Goal: Navigation & Orientation: Find specific page/section

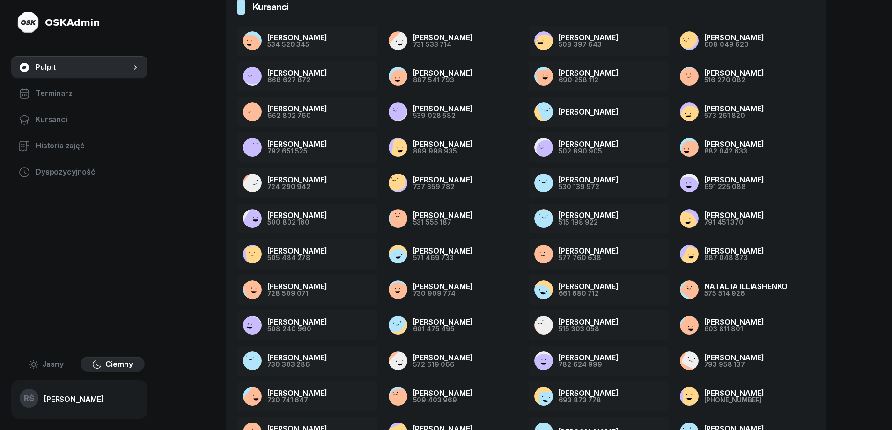
scroll to position [141, 0]
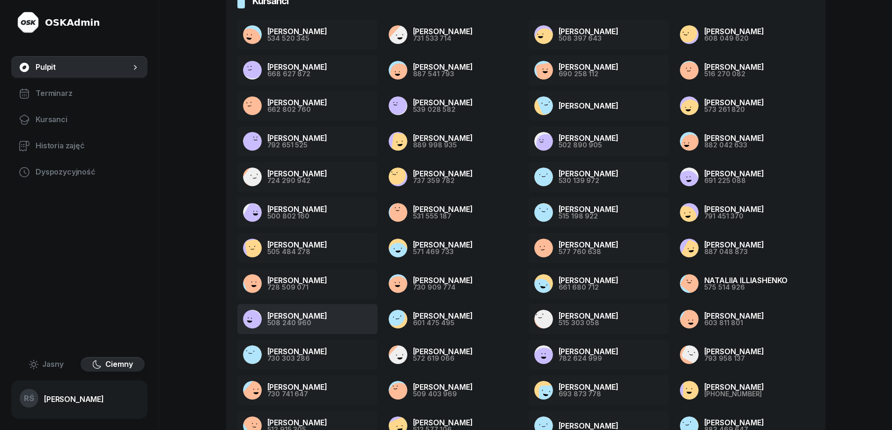
click at [278, 320] on div "508 240 960" at bounding box center [297, 323] width 60 height 7
click at [52, 118] on span "Kursanci" at bounding box center [88, 120] width 104 height 12
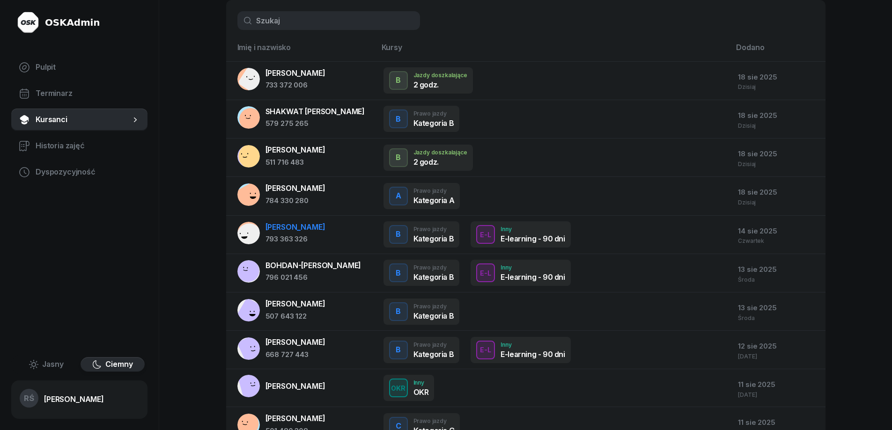
scroll to position [132, 0]
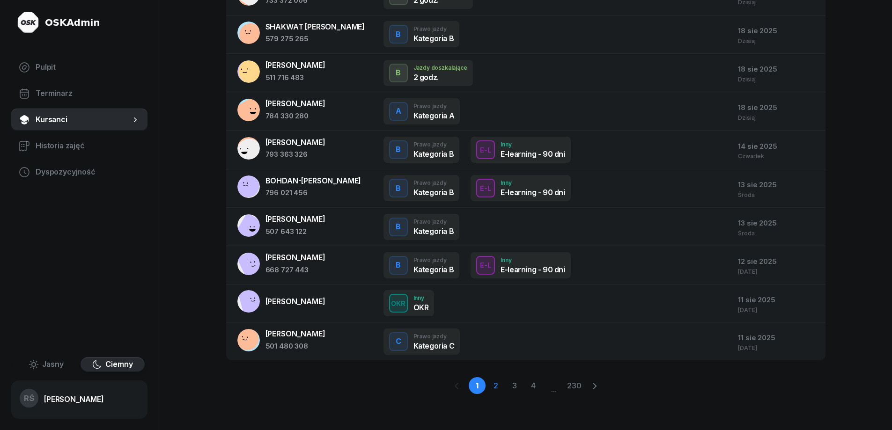
click at [506, 386] on link "2" at bounding box center [514, 386] width 17 height 17
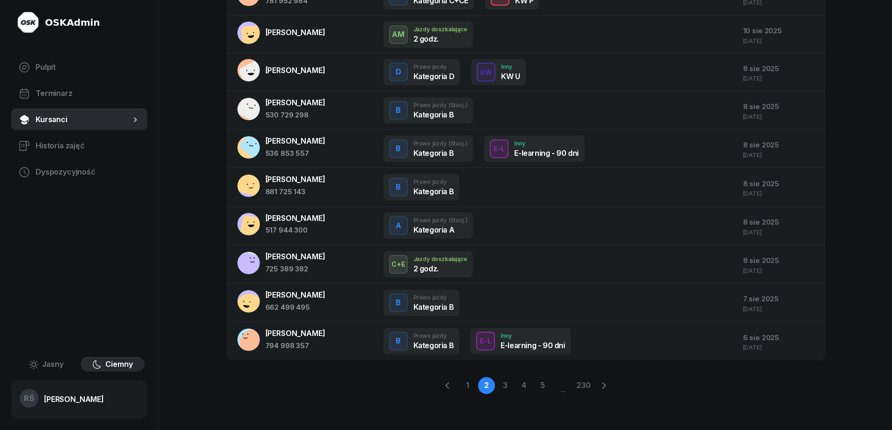
scroll to position [131, 0]
click at [516, 385] on link "3" at bounding box center [524, 386] width 17 height 17
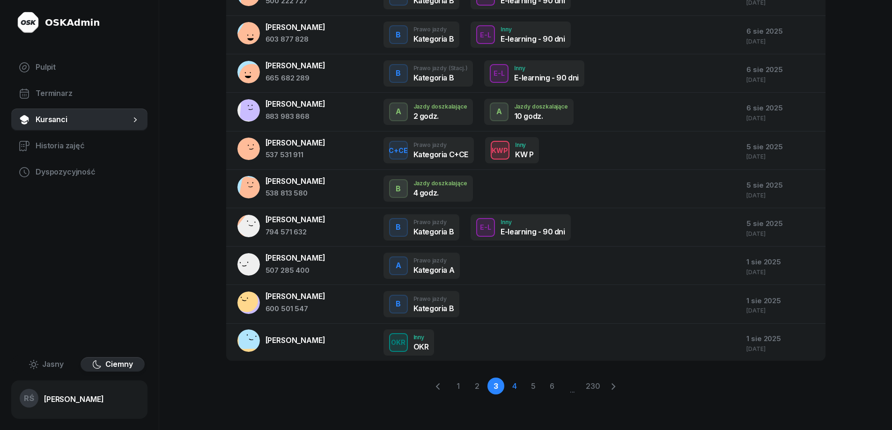
click at [525, 387] on link "4" at bounding box center [533, 386] width 17 height 17
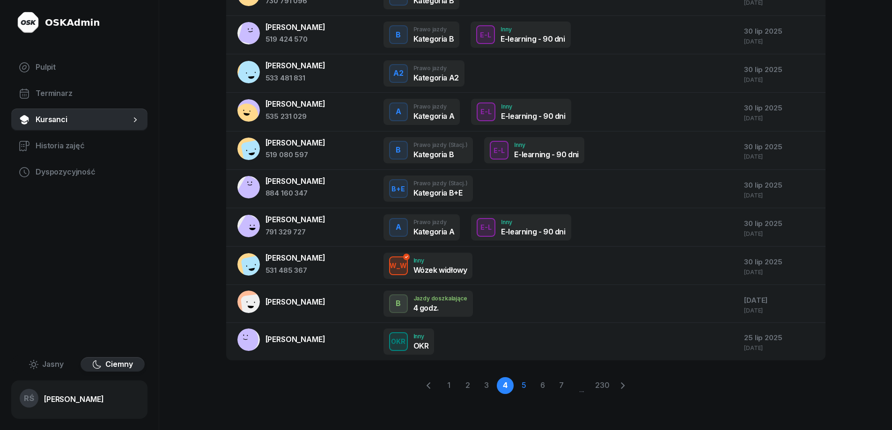
click at [534, 386] on link "5" at bounding box center [542, 386] width 17 height 17
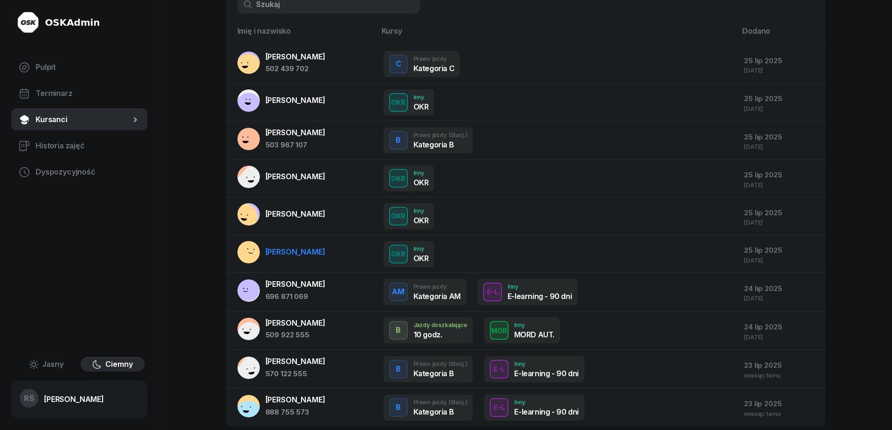
scroll to position [94, 0]
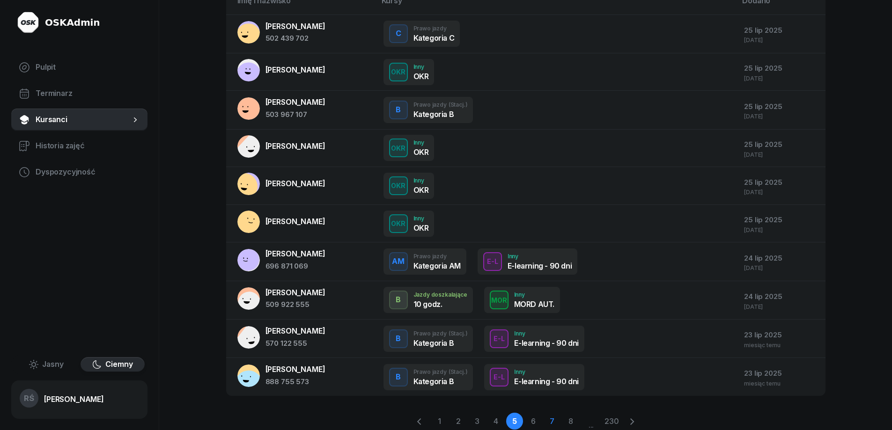
click at [544, 420] on link "6" at bounding box center [552, 421] width 17 height 17
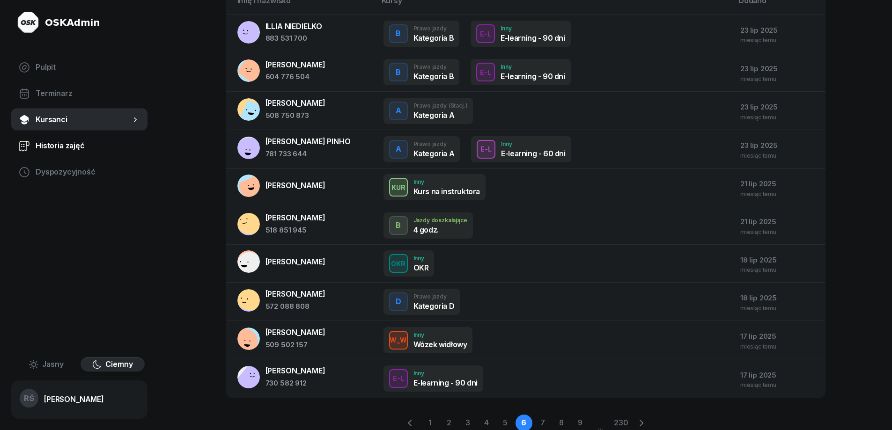
click at [52, 144] on span "Historia zajęć" at bounding box center [88, 146] width 104 height 12
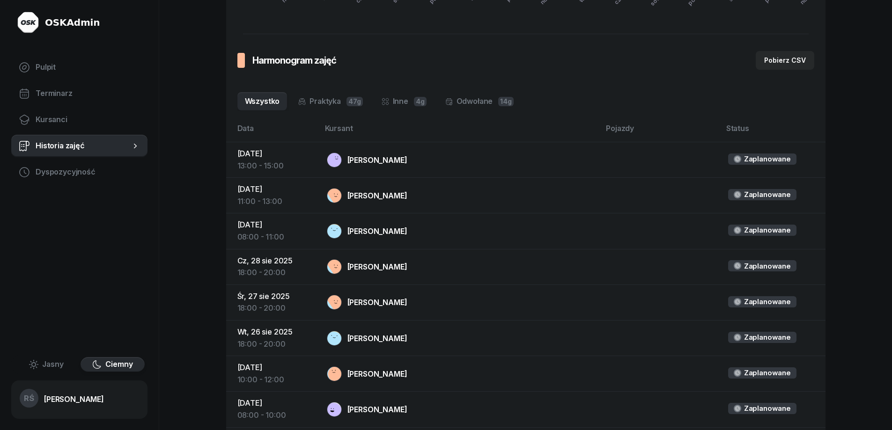
scroll to position [281, 0]
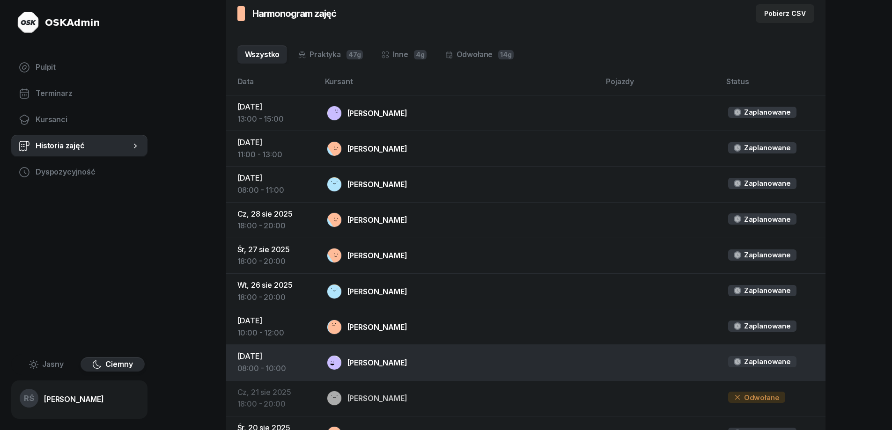
click at [393, 362] on div "[PERSON_NAME]" at bounding box center [378, 362] width 60 height 7
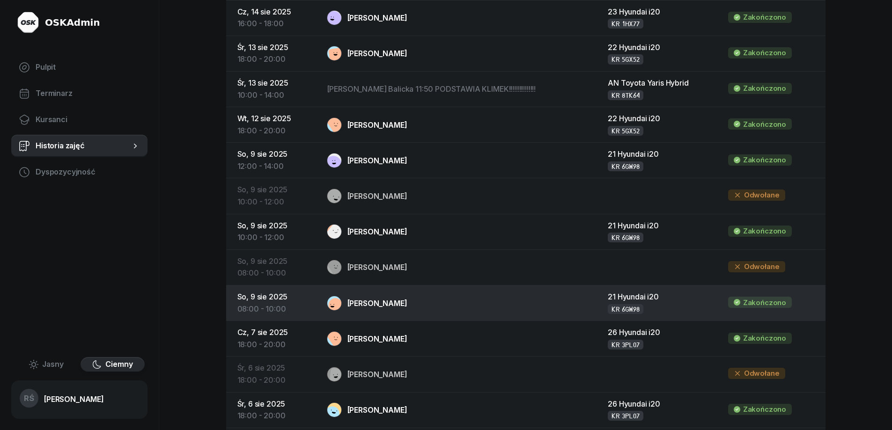
scroll to position [793, 0]
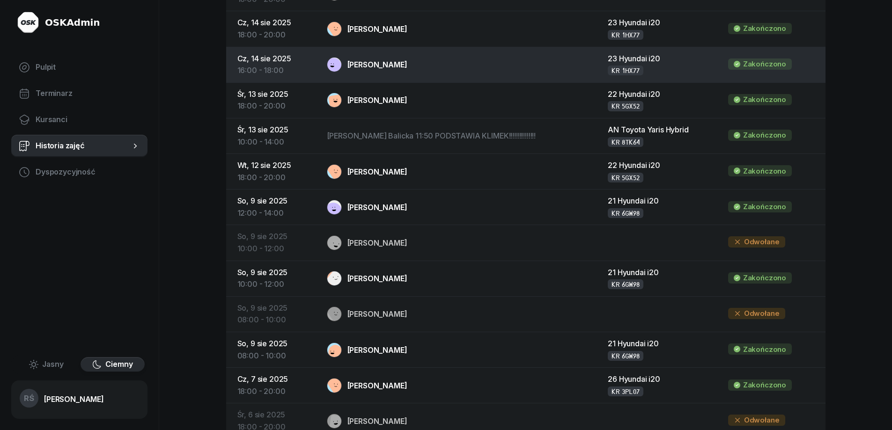
click at [378, 61] on div "[PERSON_NAME]" at bounding box center [378, 64] width 60 height 7
click at [748, 61] on div "Zakończono" at bounding box center [764, 64] width 43 height 12
click at [626, 63] on div "23 Hyundai i20" at bounding box center [660, 59] width 105 height 12
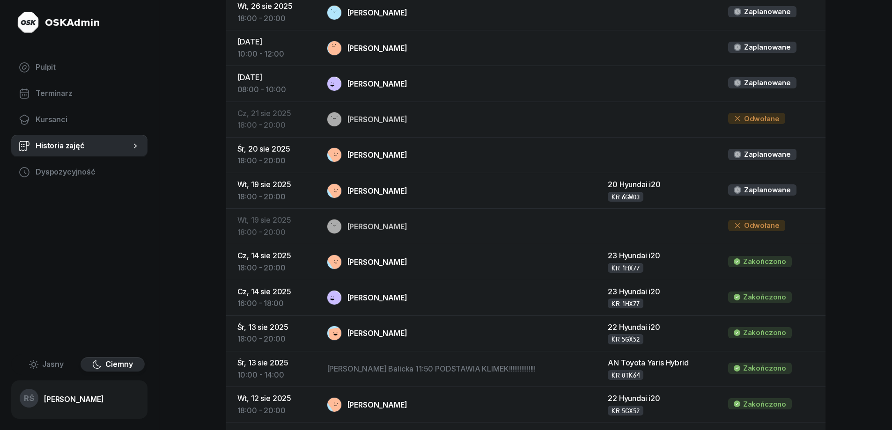
scroll to position [559, 0]
click at [47, 114] on span "Kursanci" at bounding box center [88, 120] width 104 height 12
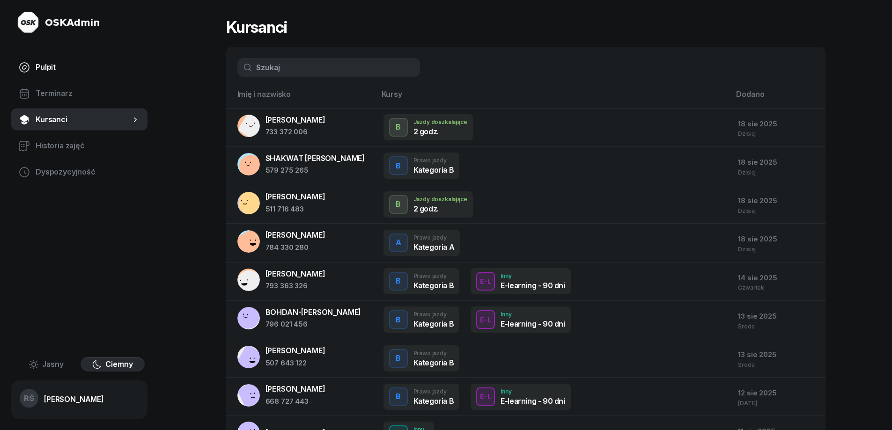
click at [43, 68] on span "Pulpit" at bounding box center [88, 67] width 104 height 12
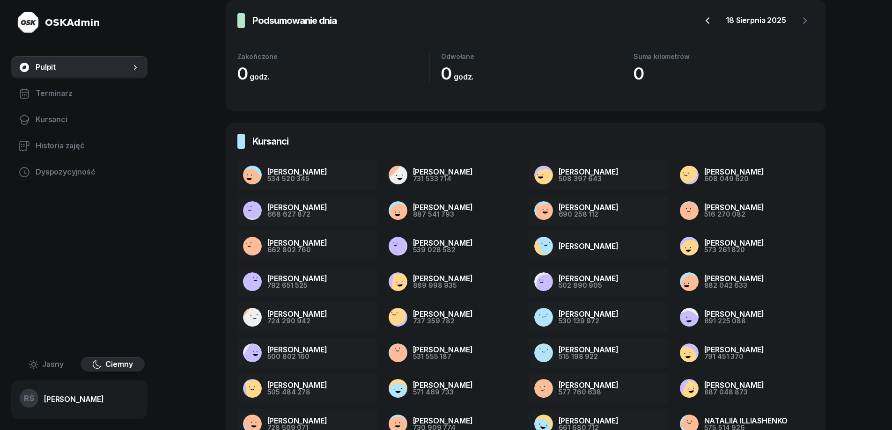
click at [706, 19] on icon "button" at bounding box center [707, 20] width 11 height 11
click at [706, 17] on icon "button" at bounding box center [707, 20] width 11 height 11
click at [706, 20] on icon "button" at bounding box center [707, 20] width 11 height 11
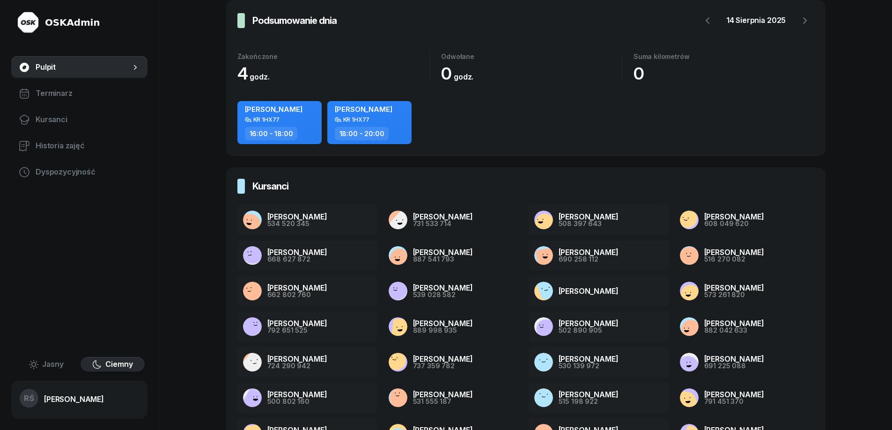
click at [265, 114] on div "[PERSON_NAME]" at bounding box center [274, 111] width 58 height 12
click at [276, 115] on div "[PERSON_NAME]" at bounding box center [274, 111] width 58 height 12
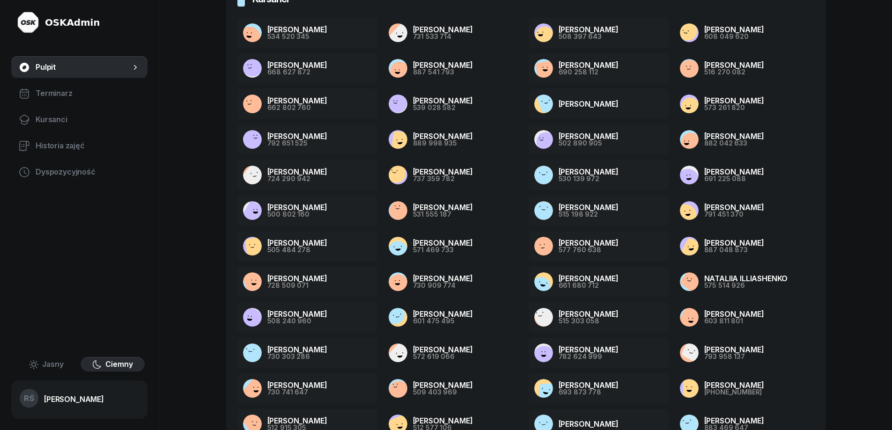
scroll to position [243, 0]
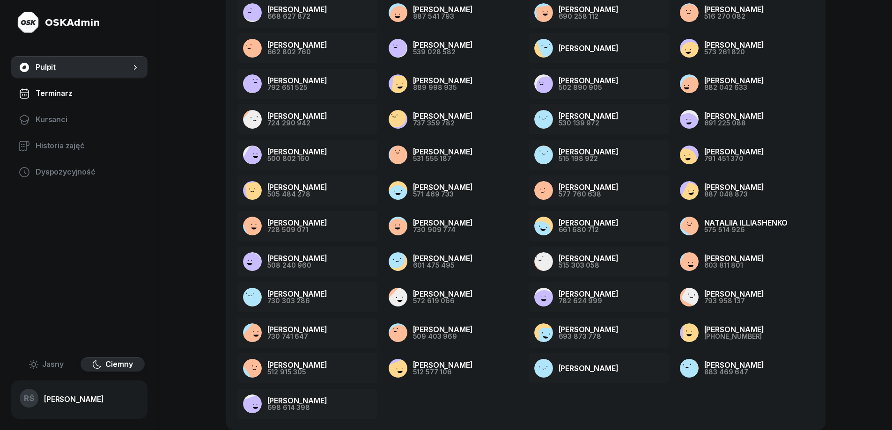
click at [44, 92] on span "Terminarz" at bounding box center [88, 94] width 104 height 12
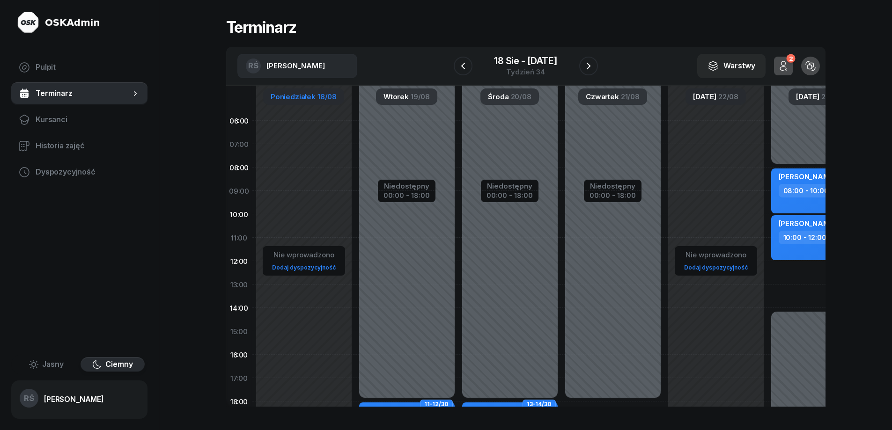
scroll to position [47, 0]
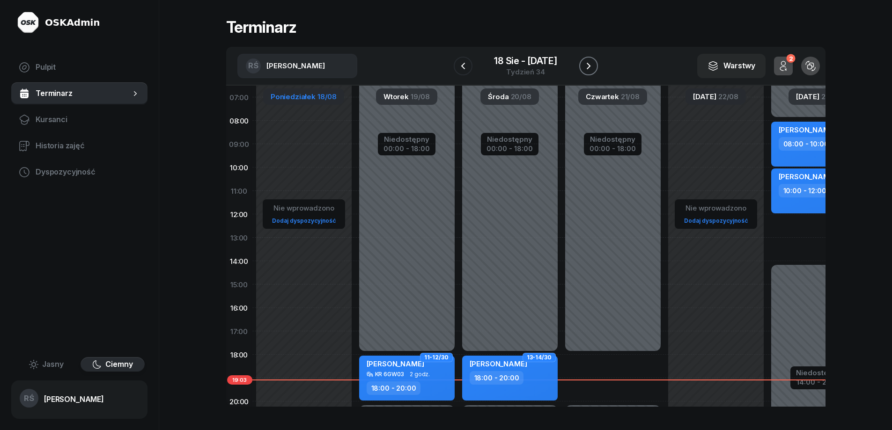
click at [589, 65] on icon "button" at bounding box center [589, 66] width 4 height 7
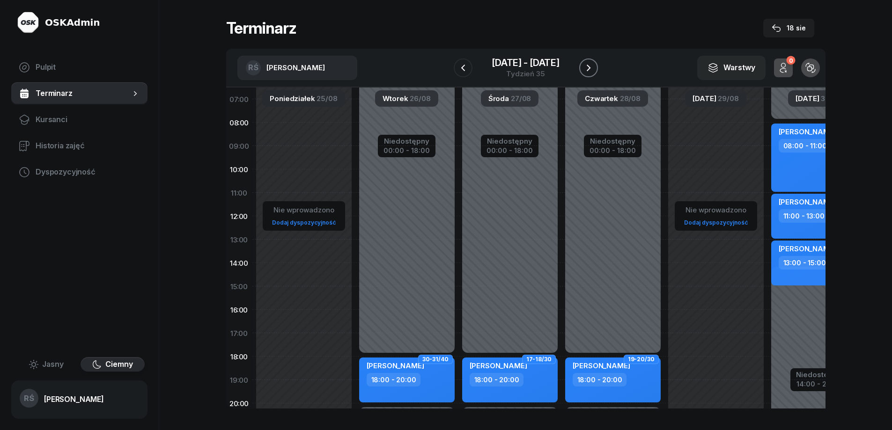
click at [589, 65] on icon "button" at bounding box center [588, 67] width 11 height 11
